Goal: Task Accomplishment & Management: Use online tool/utility

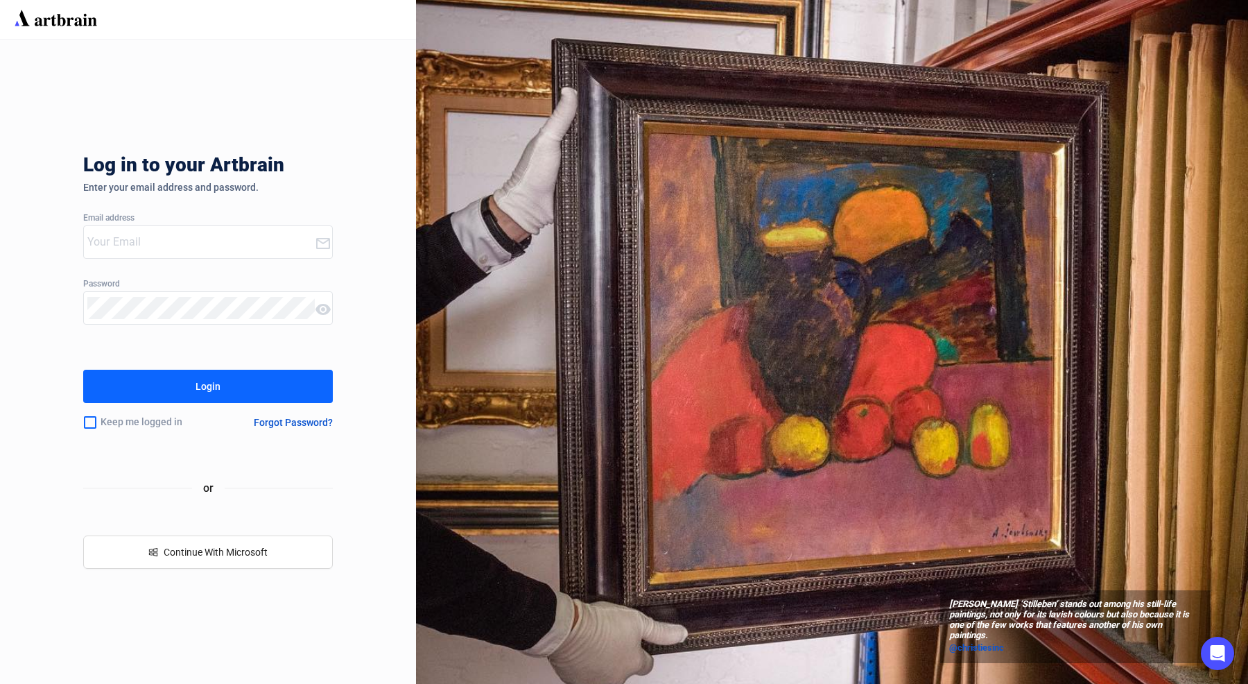
click at [135, 248] on input "email" at bounding box center [200, 242] width 227 height 22
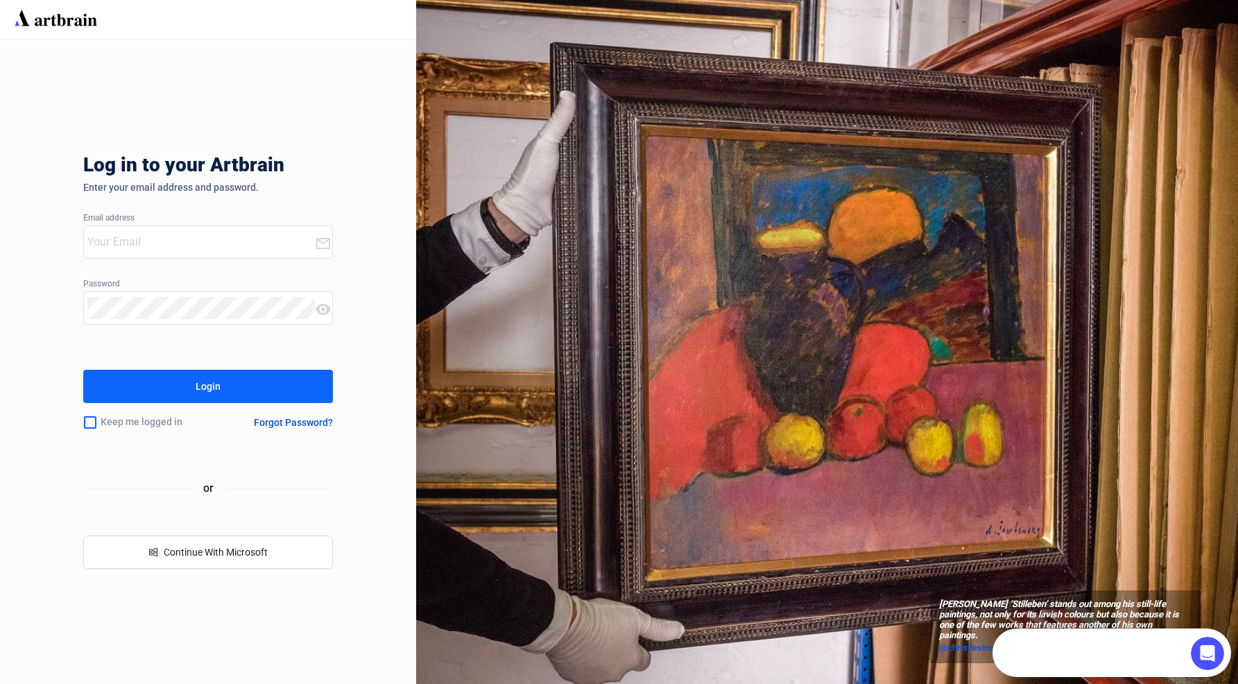
paste input "[EMAIL_ADDRESS][DOMAIN_NAME]"
type input "[EMAIL_ADDRESS][DOMAIN_NAME]"
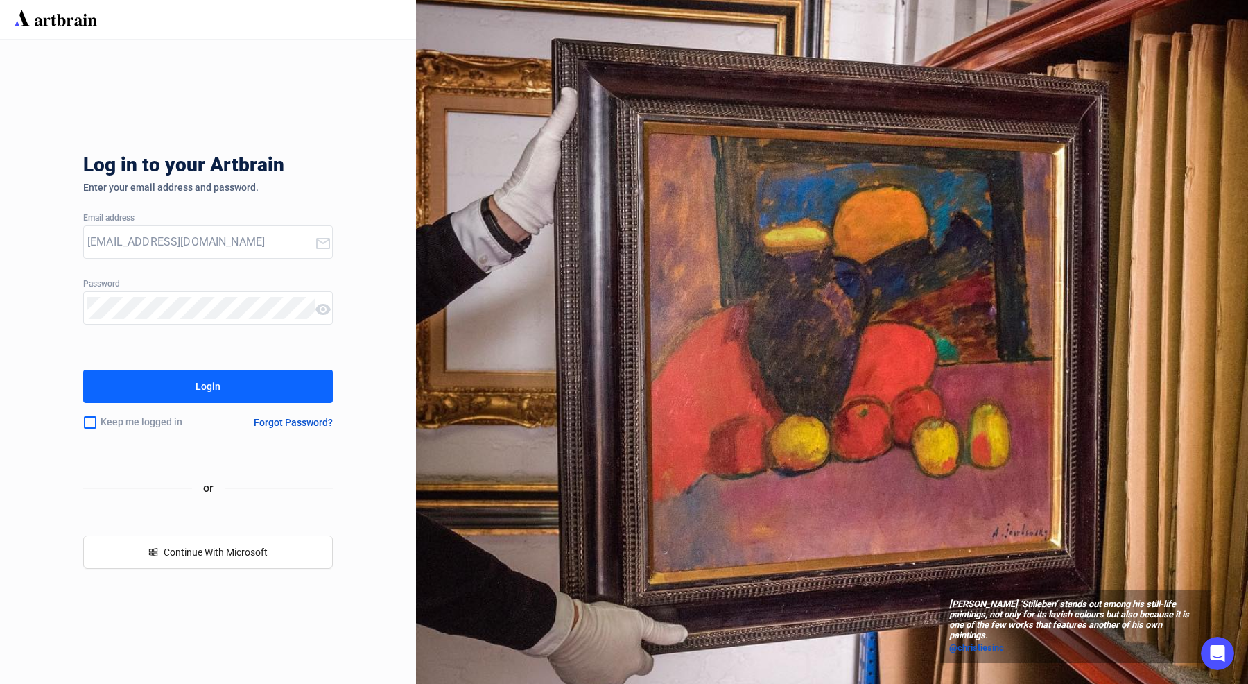
click at [177, 388] on button "Login" at bounding box center [208, 386] width 250 height 33
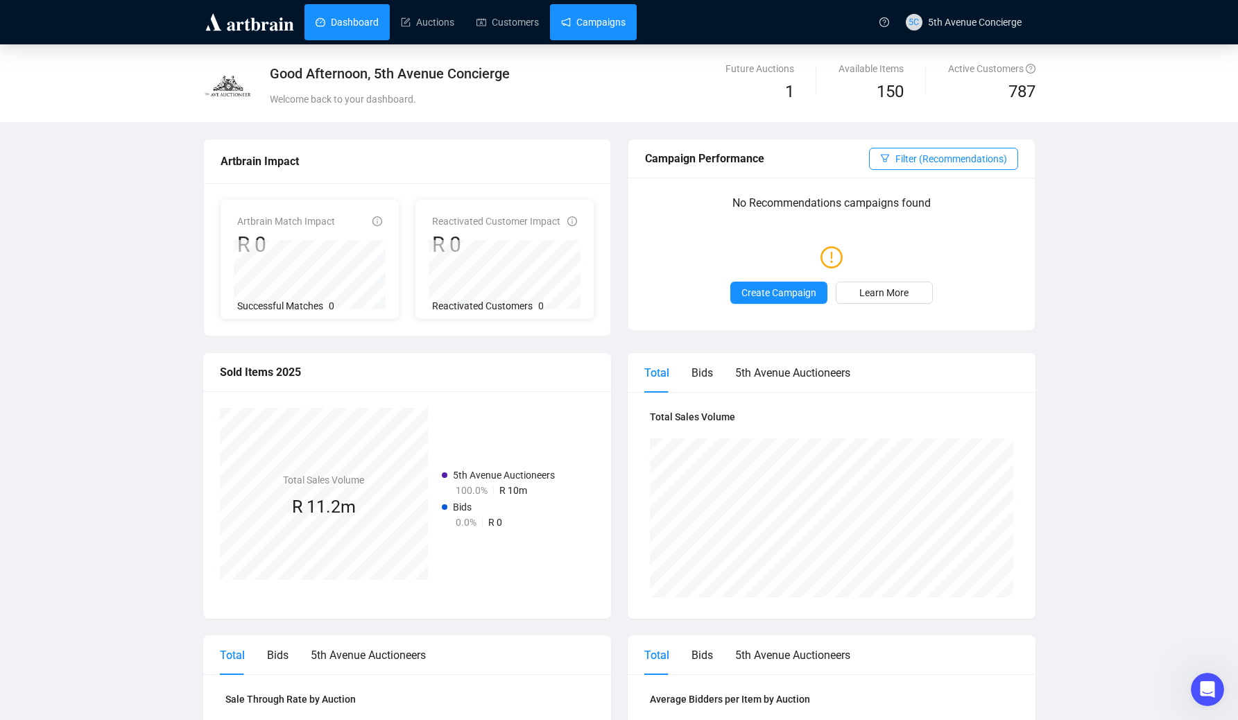
click at [616, 9] on link "Campaigns" at bounding box center [593, 22] width 65 height 36
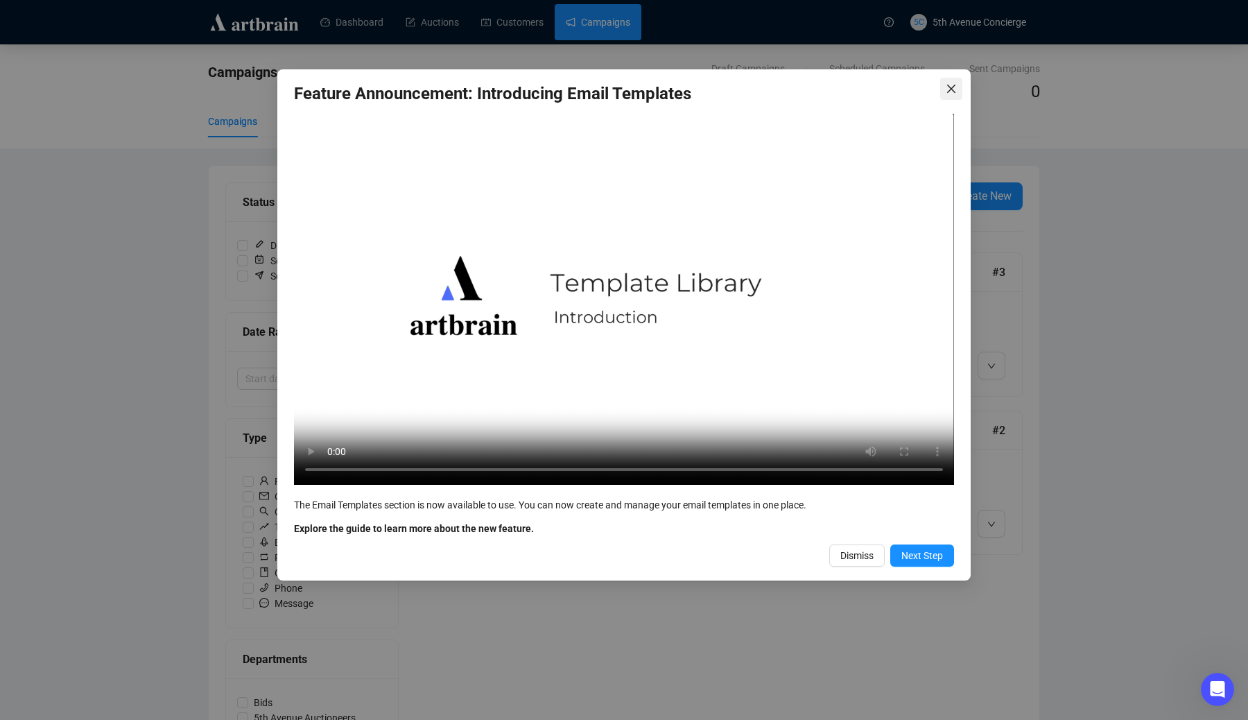
click at [952, 92] on icon "close" at bounding box center [951, 88] width 11 height 11
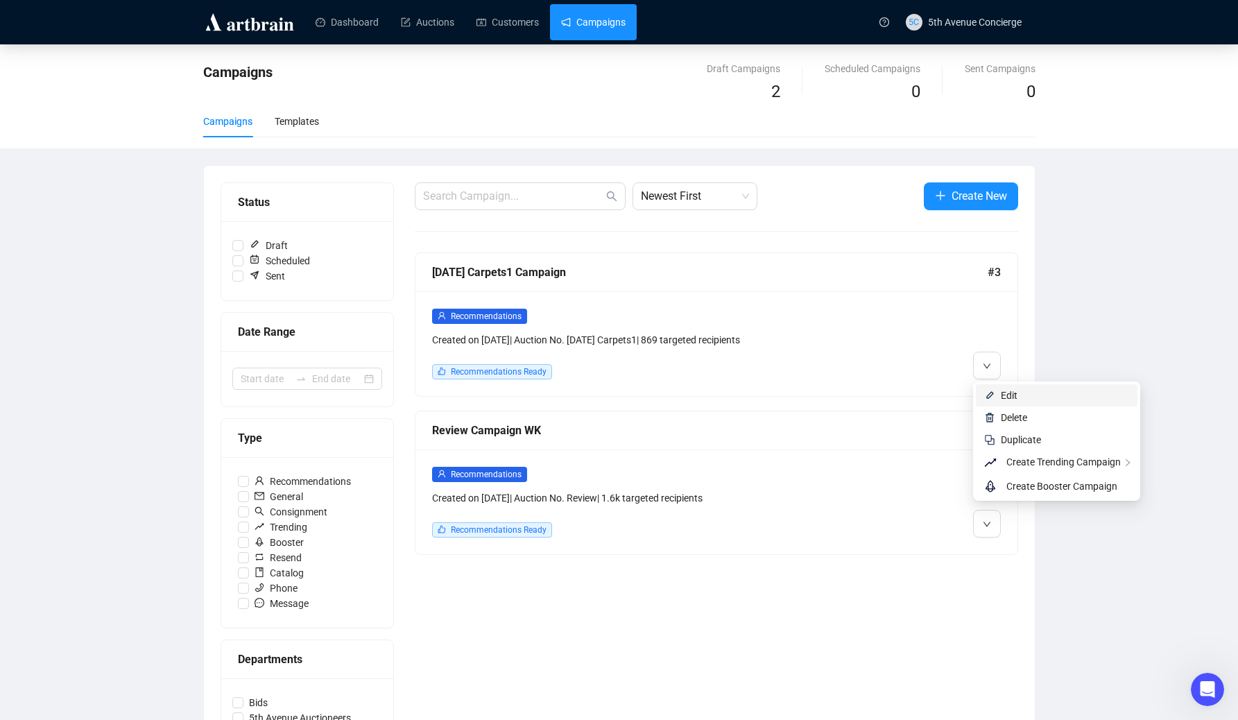
click at [1016, 404] on li "Edit" at bounding box center [1057, 395] width 162 height 22
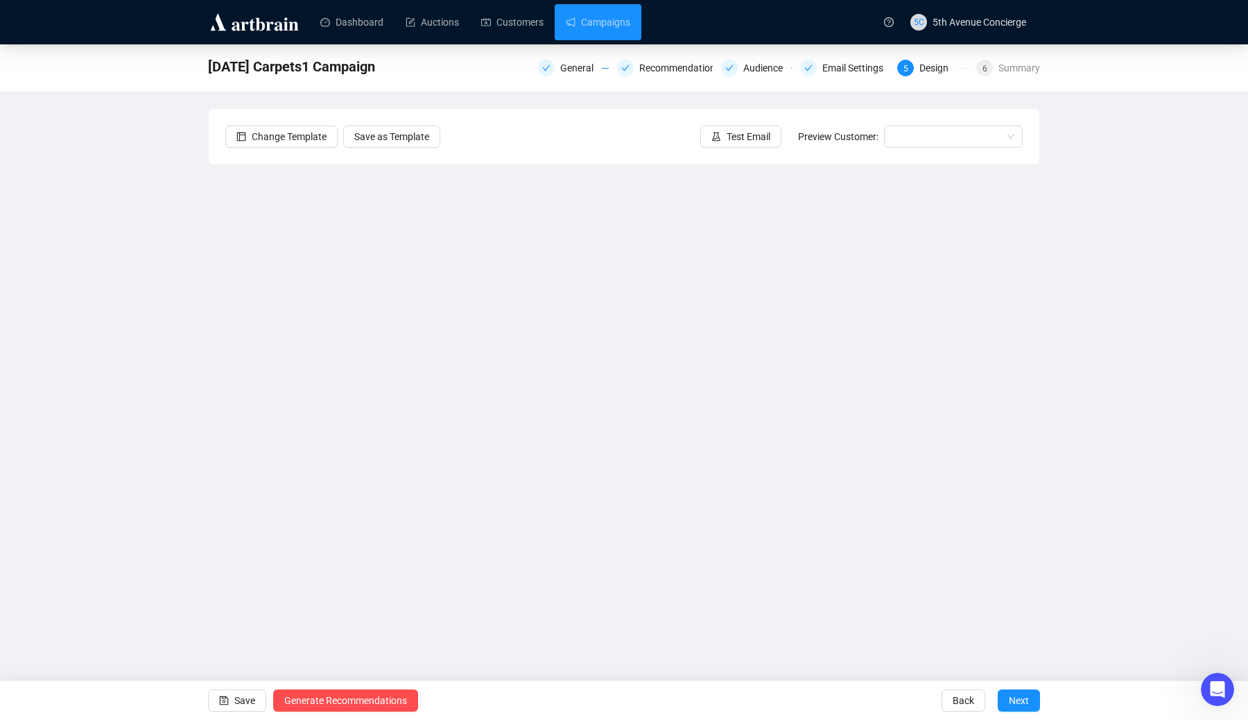
click at [50, 270] on div "[DATE] Carpets1 Campaign General Recommendations Audience Email Settings 5 Desi…" at bounding box center [624, 327] width 1248 height 567
